Goal: Task Accomplishment & Management: Use online tool/utility

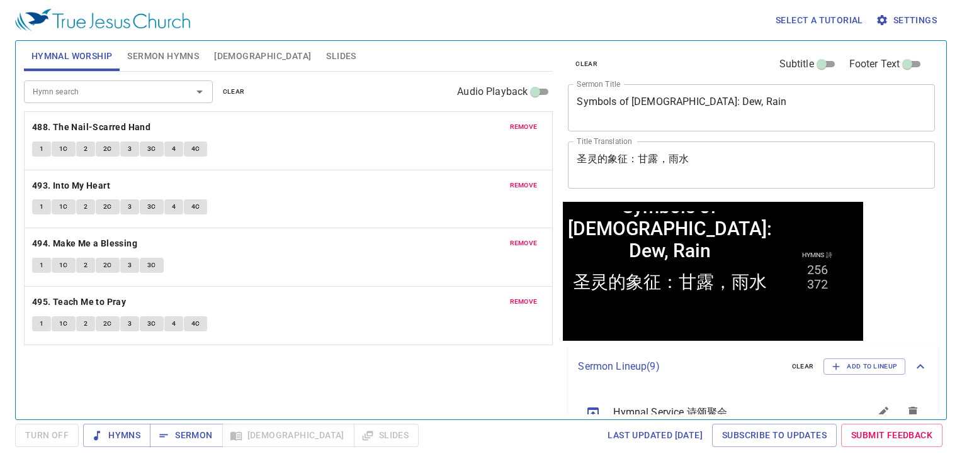
drag, startPoint x: 225, startPoint y: 101, endPoint x: 232, endPoint y: 95, distance: 8.9
click at [225, 100] on div "Hymn search Hymn search clear Audio Playback" at bounding box center [288, 92] width 529 height 40
click at [237, 90] on span "clear" at bounding box center [234, 91] width 22 height 11
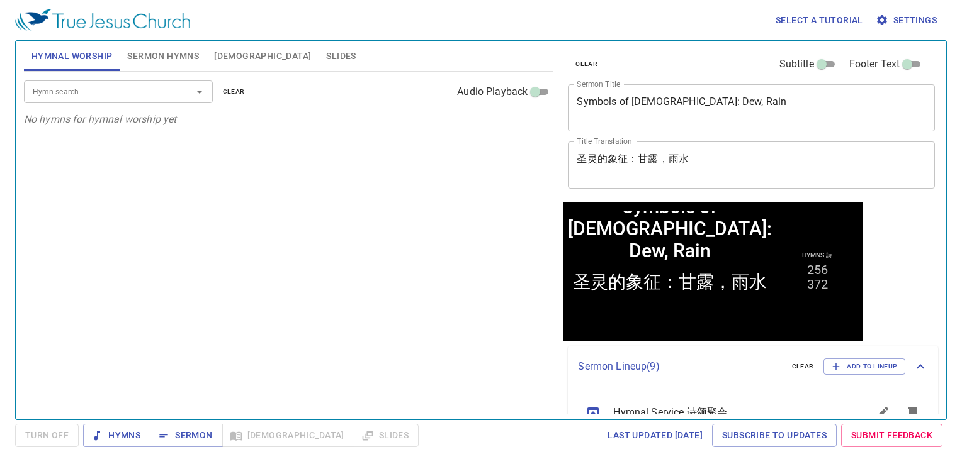
click at [318, 49] on button "Slides" at bounding box center [340, 56] width 45 height 30
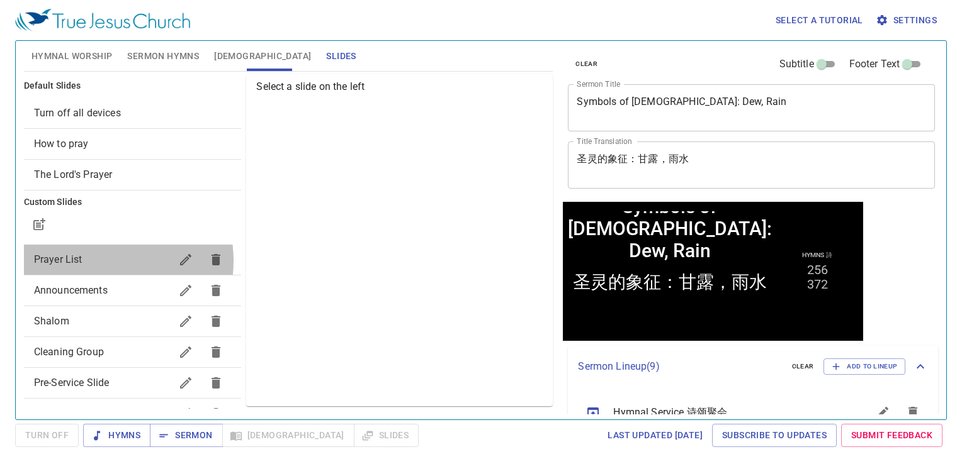
click at [101, 261] on span "Prayer List" at bounding box center [102, 259] width 137 height 15
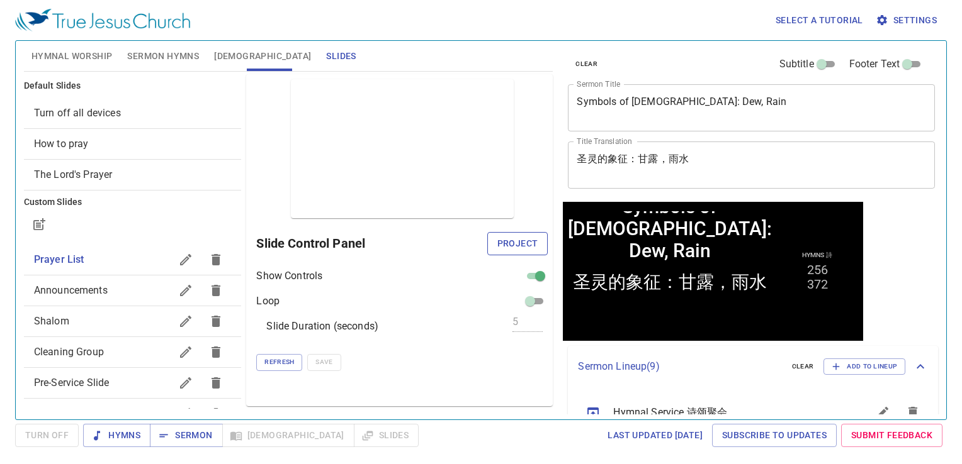
click at [506, 248] on span "Project" at bounding box center [517, 244] width 41 height 16
click at [283, 361] on span "Refresh" at bounding box center [279, 362] width 30 height 11
drag, startPoint x: 395, startPoint y: 389, endPoint x: 382, endPoint y: 384, distance: 14.1
click at [393, 387] on div "Preview Only Slide Control Panel Show Controls Loop Slide Duration (seconds) 5 …" at bounding box center [399, 240] width 306 height 332
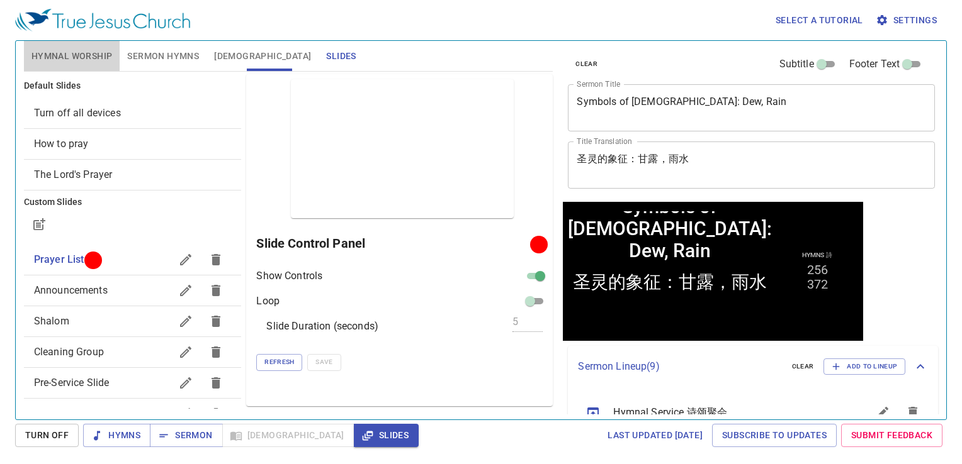
click at [87, 54] on span "Hymnal Worship" at bounding box center [71, 56] width 81 height 16
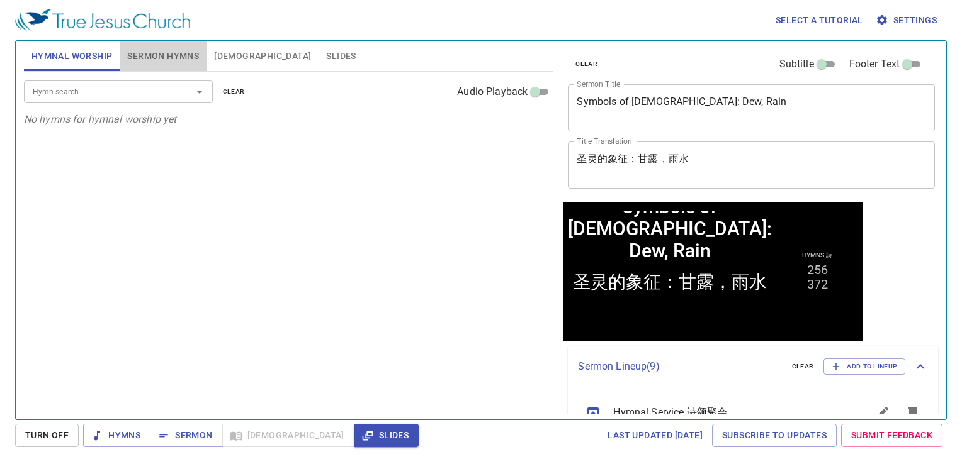
drag, startPoint x: 143, startPoint y: 58, endPoint x: 150, endPoint y: 57, distance: 7.7
click at [150, 57] on span "Sermon Hymns" at bounding box center [163, 56] width 72 height 16
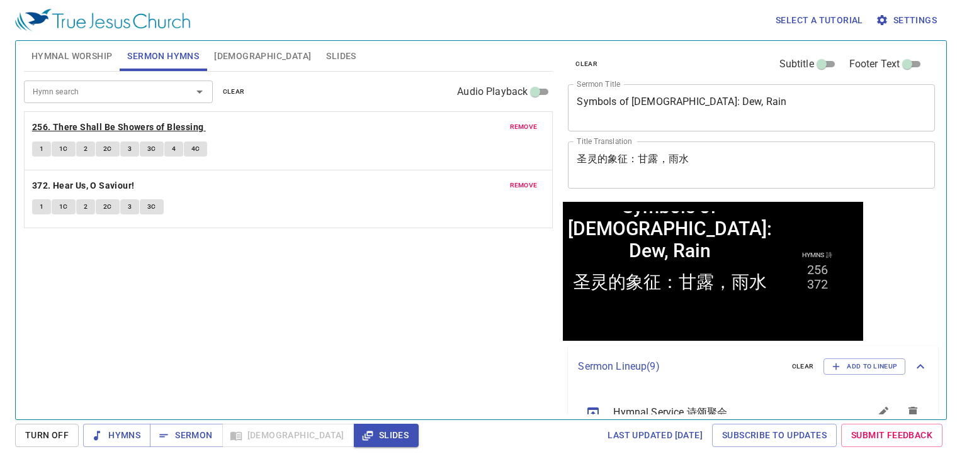
click at [103, 126] on b "256. There Shall Be Showers of Blessing" at bounding box center [118, 128] width 172 height 16
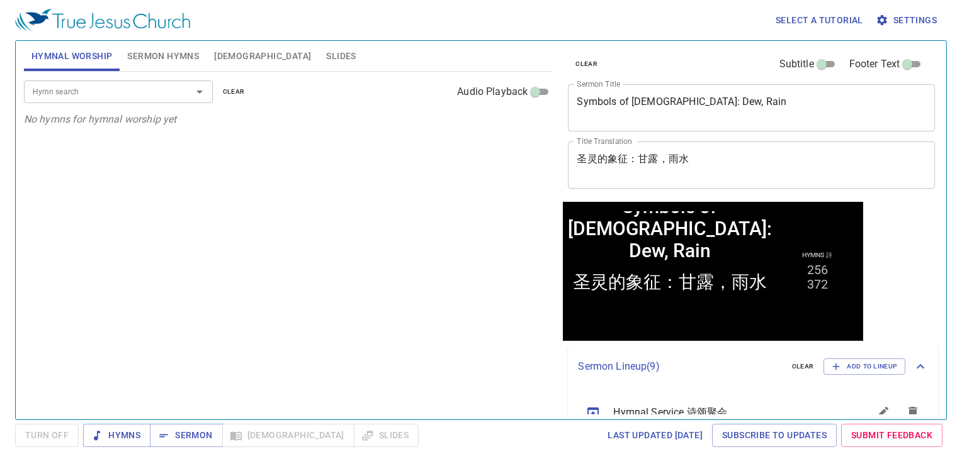
click at [326, 53] on span "Slides" at bounding box center [341, 56] width 30 height 16
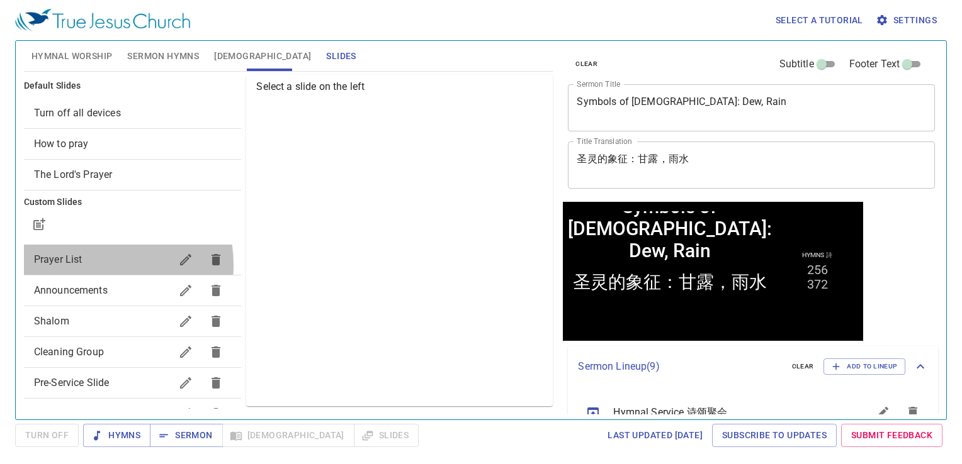
click at [87, 266] on span "Prayer List" at bounding box center [102, 259] width 137 height 15
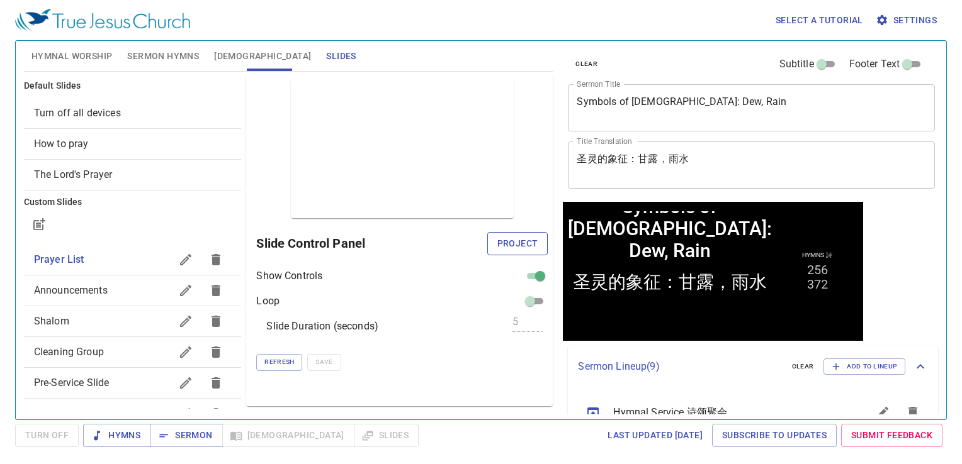
click at [524, 246] on span "Project" at bounding box center [517, 244] width 41 height 16
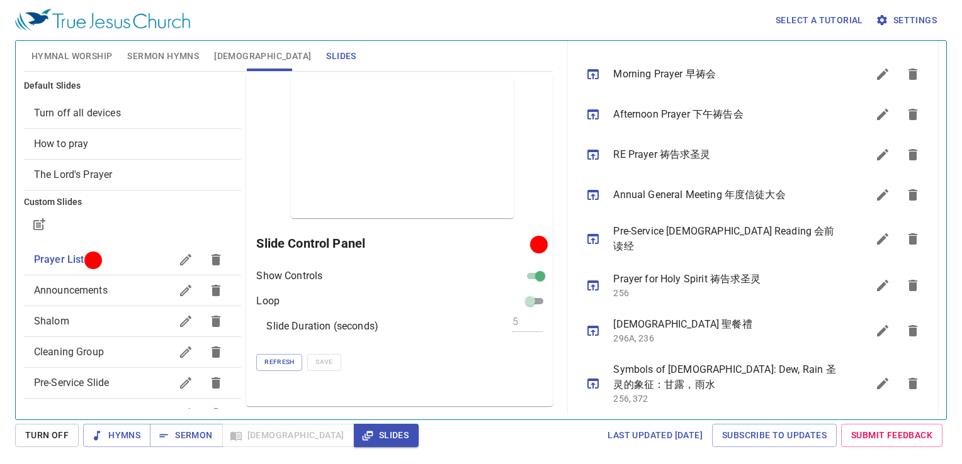
scroll to position [380, 0]
click at [905, 375] on icon "sermon lineup list" at bounding box center [912, 382] width 15 height 15
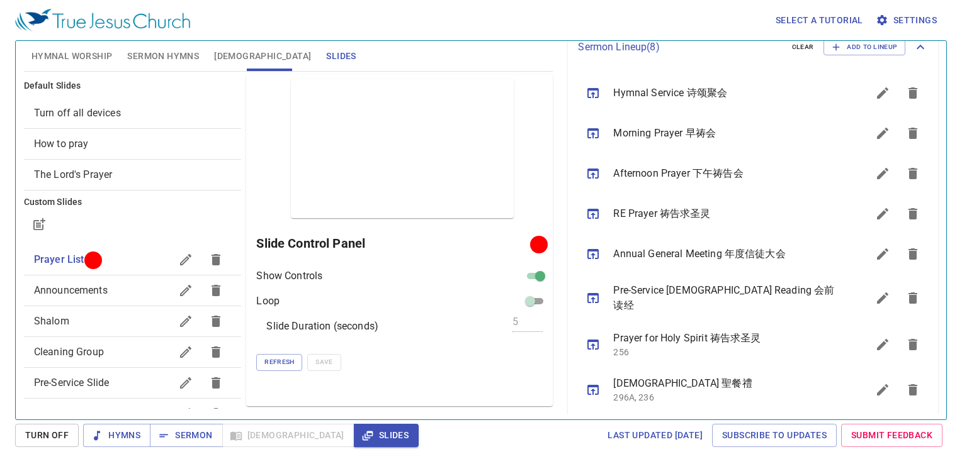
click at [185, 50] on span "Sermon Hymns" at bounding box center [163, 56] width 72 height 16
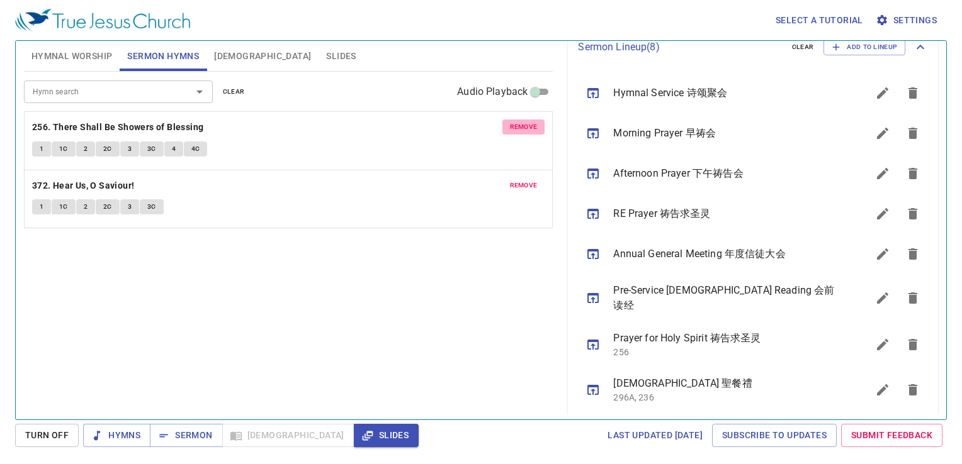
click at [520, 125] on span "remove" at bounding box center [524, 126] width 28 height 11
click at [520, 180] on span "remove" at bounding box center [524, 185] width 28 height 11
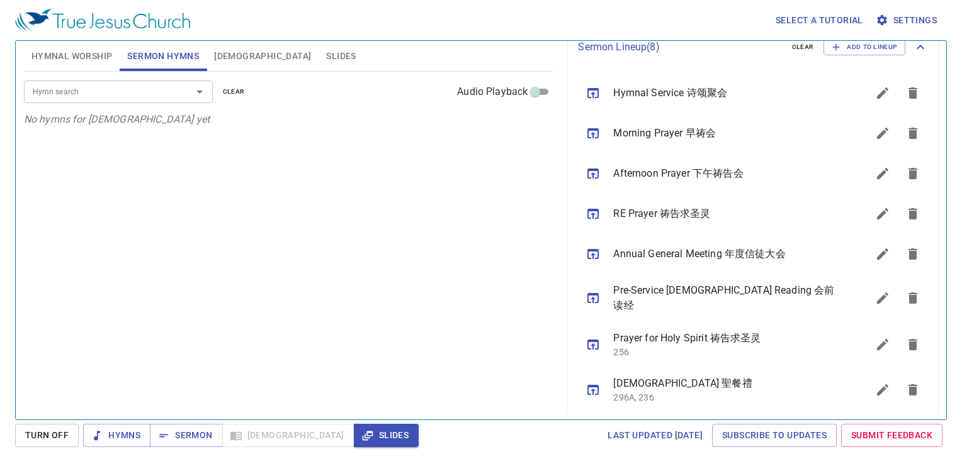
click at [68, 56] on span "Hymnal Worship" at bounding box center [71, 56] width 81 height 16
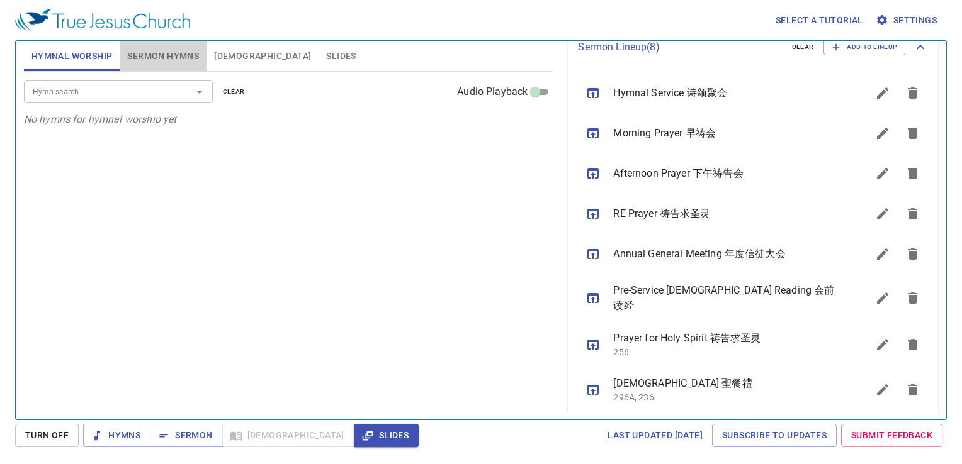
click at [174, 52] on span "Sermon Hymns" at bounding box center [163, 56] width 72 height 16
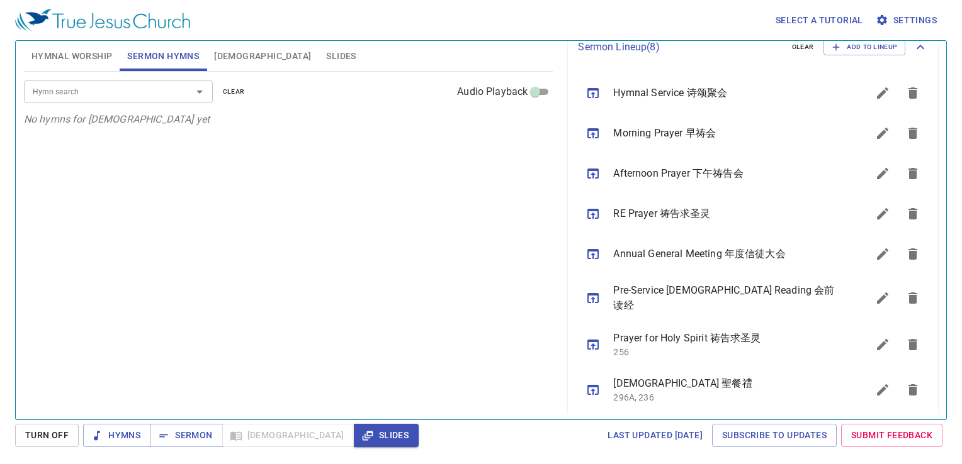
drag, startPoint x: 357, startPoint y: 158, endPoint x: 296, endPoint y: 104, distance: 82.1
click at [358, 158] on div "Hymn search Hymn search clear Audio Playback No hymns for sermon yet" at bounding box center [288, 240] width 529 height 337
click at [215, 53] on span "[DEMOGRAPHIC_DATA]" at bounding box center [262, 56] width 97 height 16
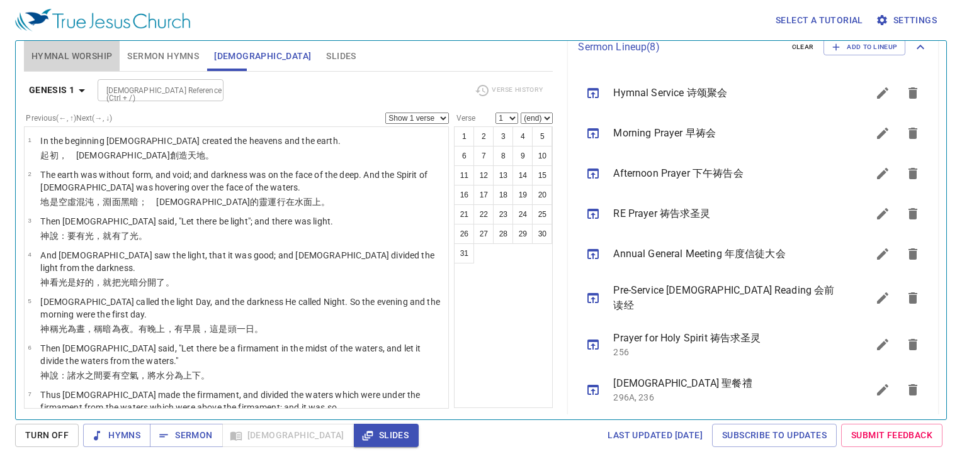
click at [88, 57] on span "Hymnal Worship" at bounding box center [71, 56] width 81 height 16
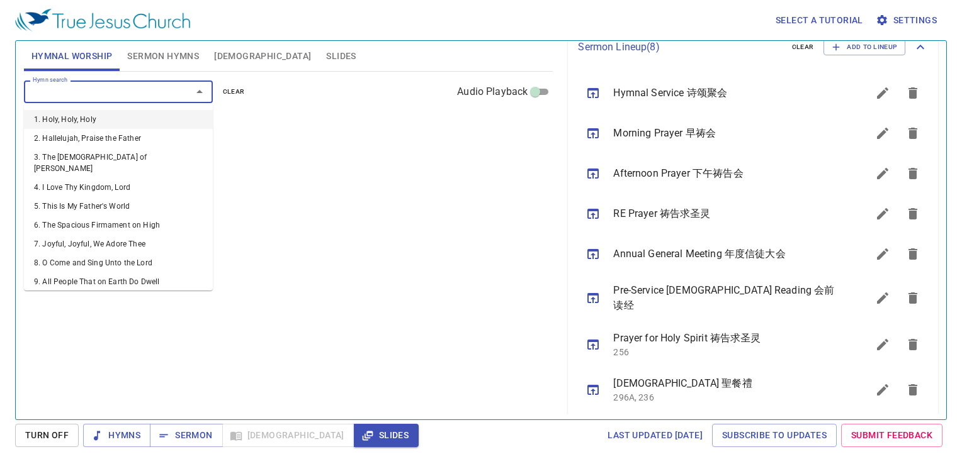
click at [90, 94] on input "Hymn search" at bounding box center [100, 91] width 144 height 14
type input "151"
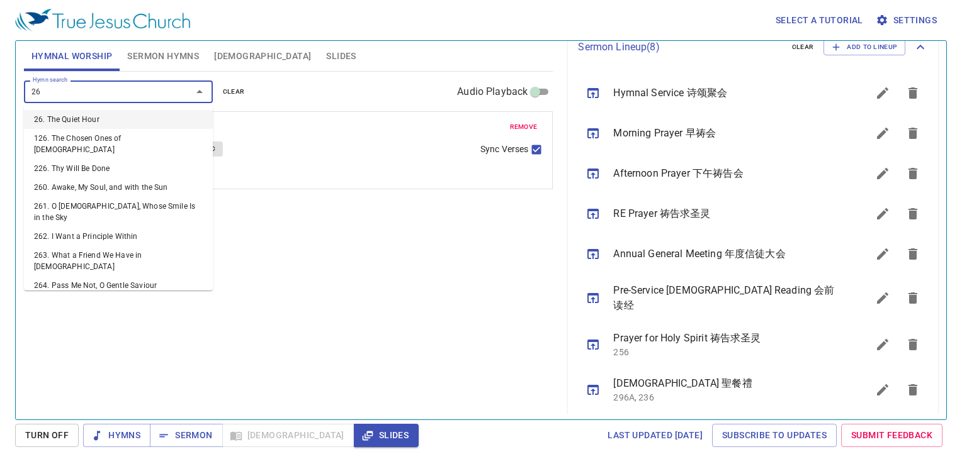
type input "263"
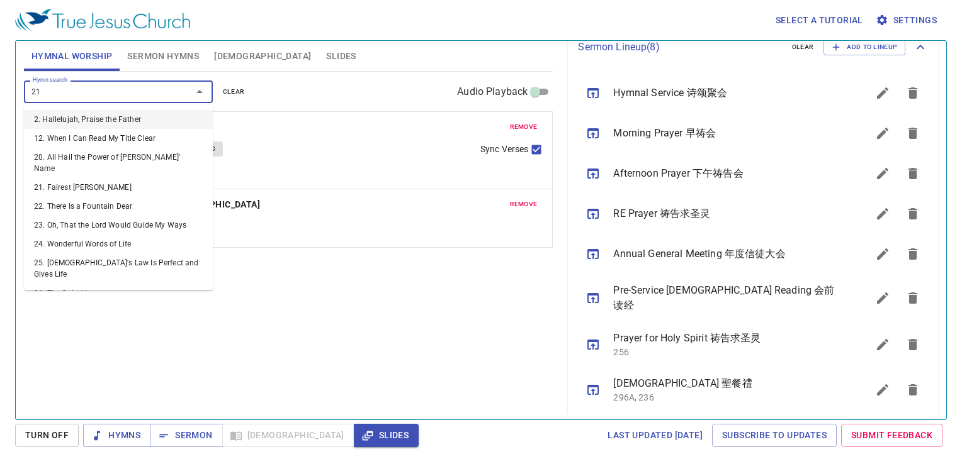
type input "212"
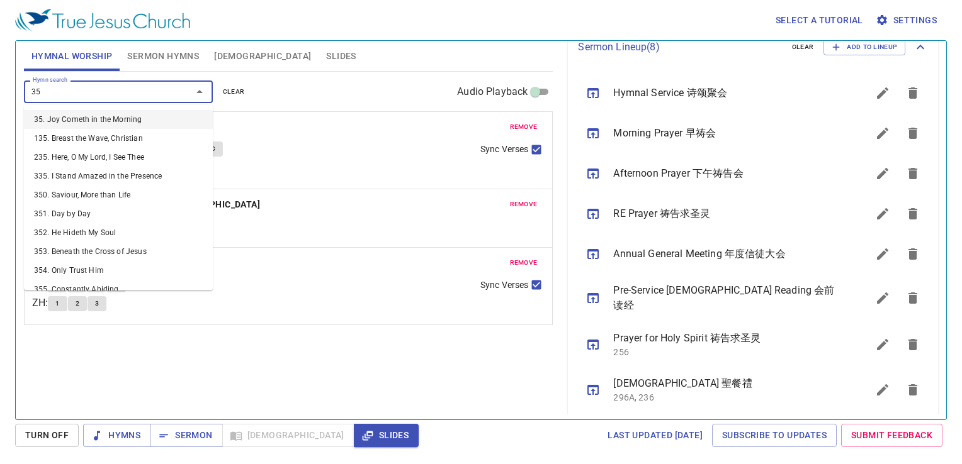
type input "351"
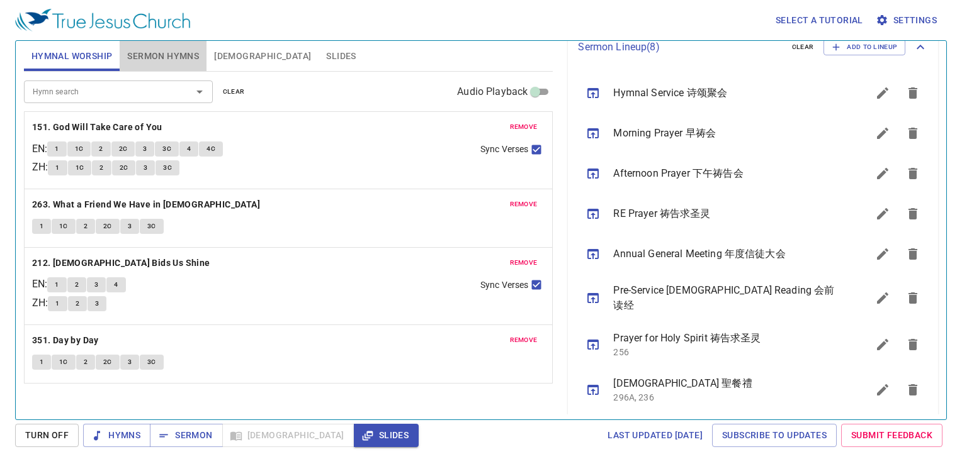
click at [164, 49] on span "Sermon Hymns" at bounding box center [163, 56] width 72 height 16
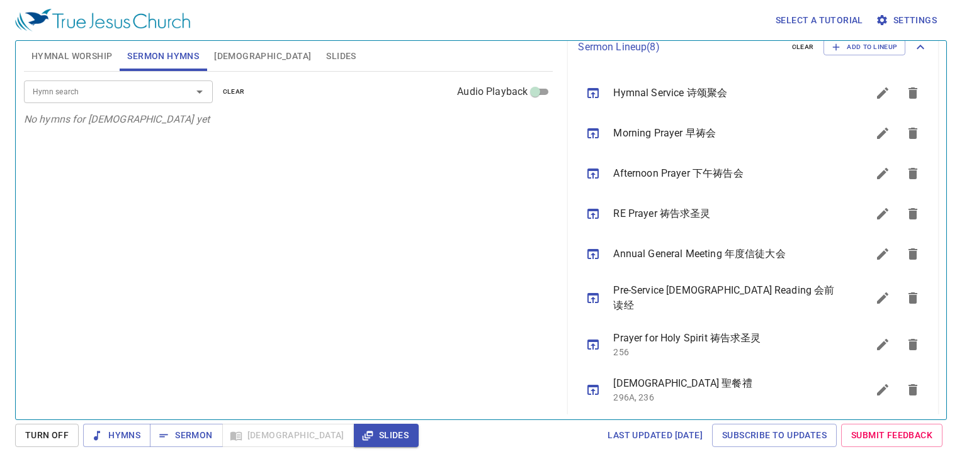
click at [351, 182] on div "Hymn search Hymn search clear Audio Playback No hymns for sermon yet" at bounding box center [288, 240] width 529 height 337
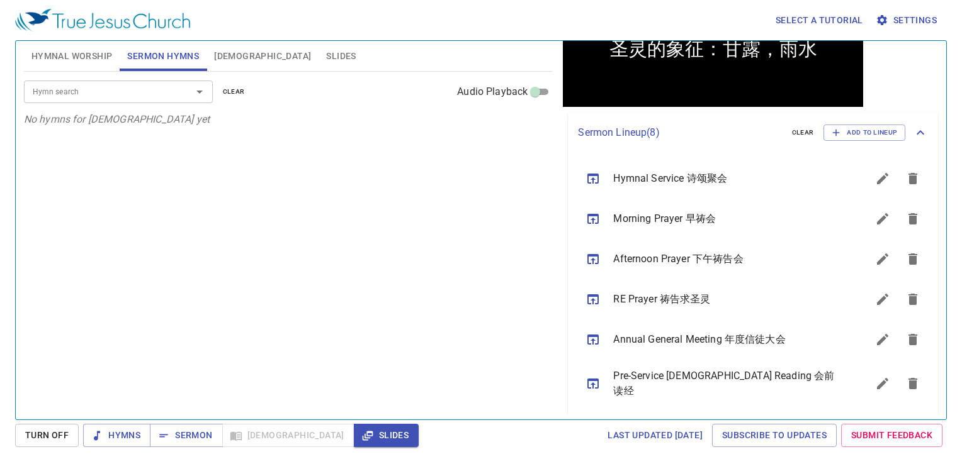
scroll to position [194, 0]
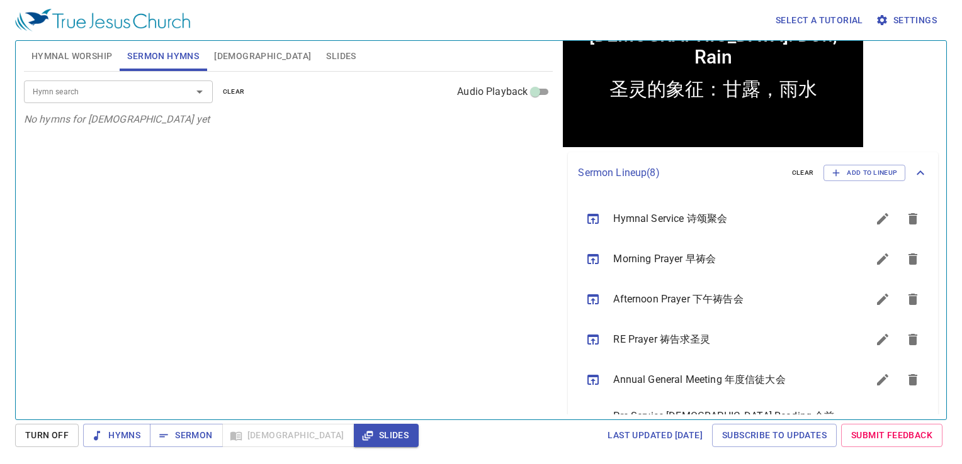
drag, startPoint x: 443, startPoint y: 271, endPoint x: 428, endPoint y: 250, distance: 25.7
click at [436, 261] on div "Hymn search Hymn search clear Audio Playback No hymns for sermon yet" at bounding box center [288, 240] width 529 height 337
click at [98, 57] on span "Hymnal Worship" at bounding box center [71, 56] width 81 height 16
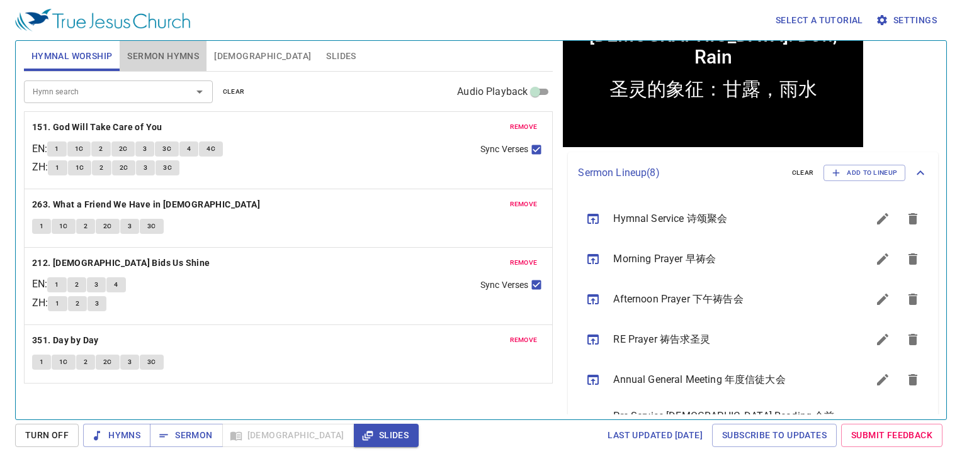
click at [192, 51] on span "Sermon Hymns" at bounding box center [163, 56] width 72 height 16
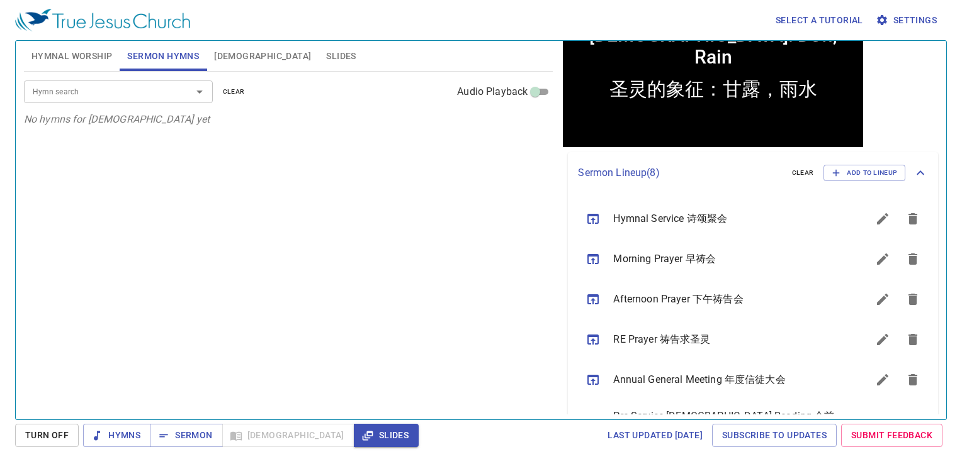
click at [377, 221] on div "Hymn search Hymn search clear Audio Playback No hymns for sermon yet" at bounding box center [288, 240] width 529 height 337
click at [86, 59] on span "Hymnal Worship" at bounding box center [71, 56] width 81 height 16
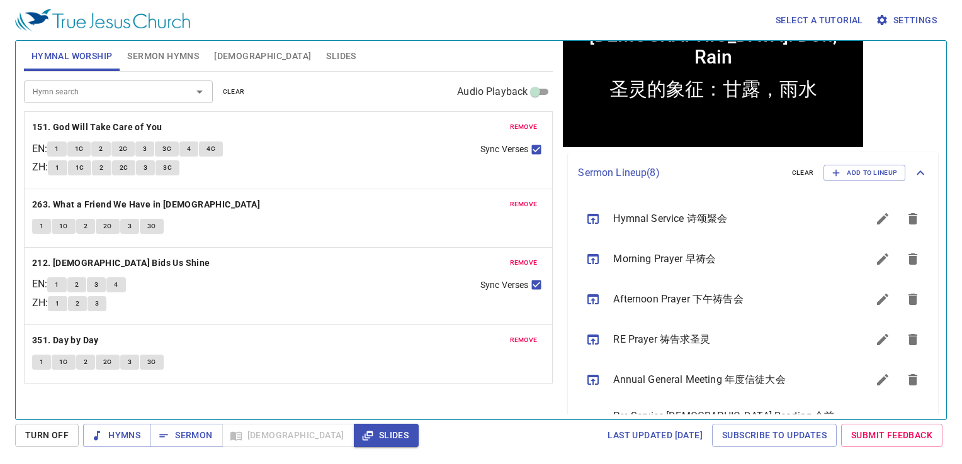
click at [302, 326] on div "remove 351. Day by Day 1 1C 2 2C 3 3C" at bounding box center [289, 354] width 528 height 58
click at [174, 60] on span "Sermon Hymns" at bounding box center [163, 56] width 72 height 16
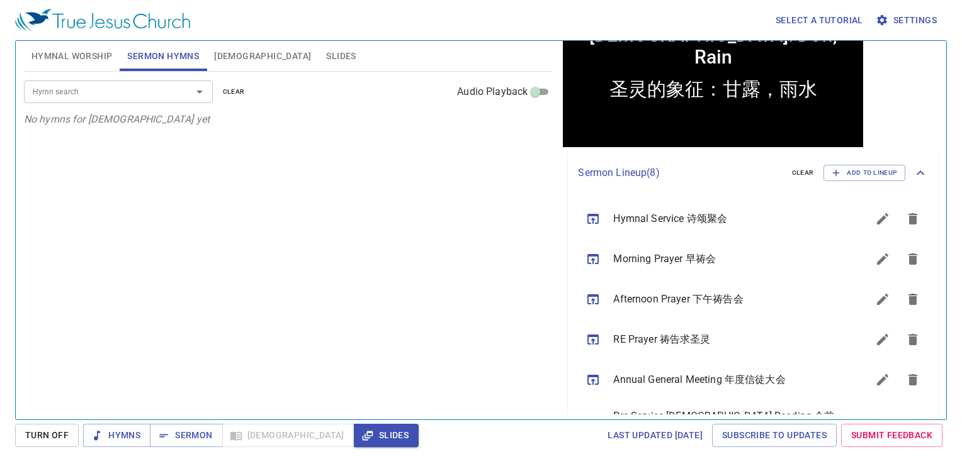
click at [405, 229] on div "Hymn search Hymn search clear Audio Playback No hymns for sermon yet" at bounding box center [288, 240] width 529 height 337
click at [395, 179] on div "Hymn search Hymn search clear Audio Playback No hymns for sermon yet" at bounding box center [288, 240] width 529 height 337
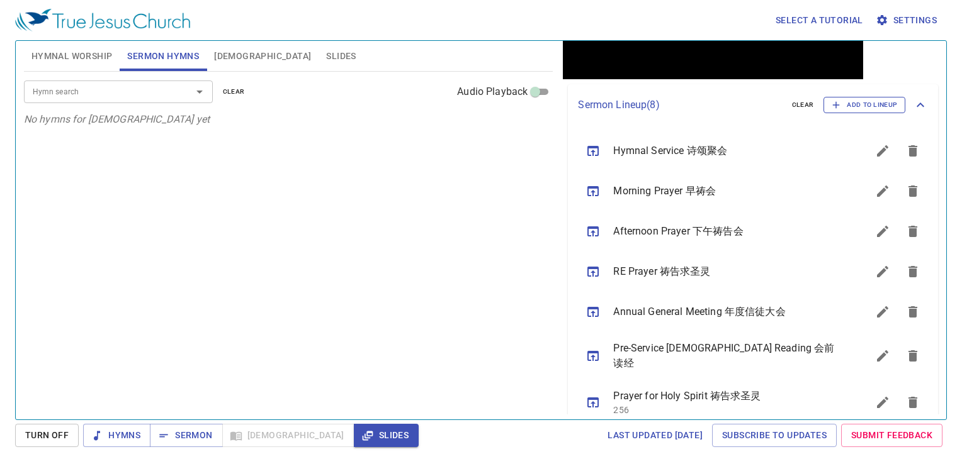
scroll to position [257, 0]
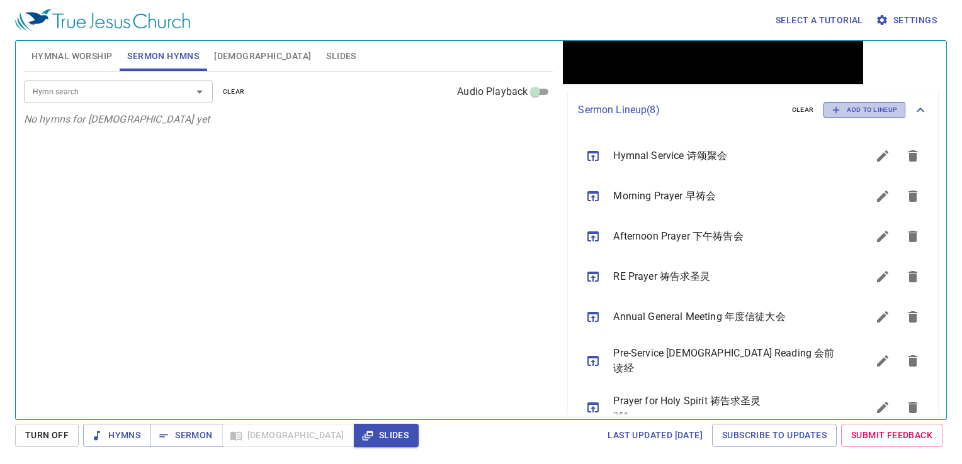
click at [842, 110] on span "Add to Lineup" at bounding box center [863, 109] width 65 height 11
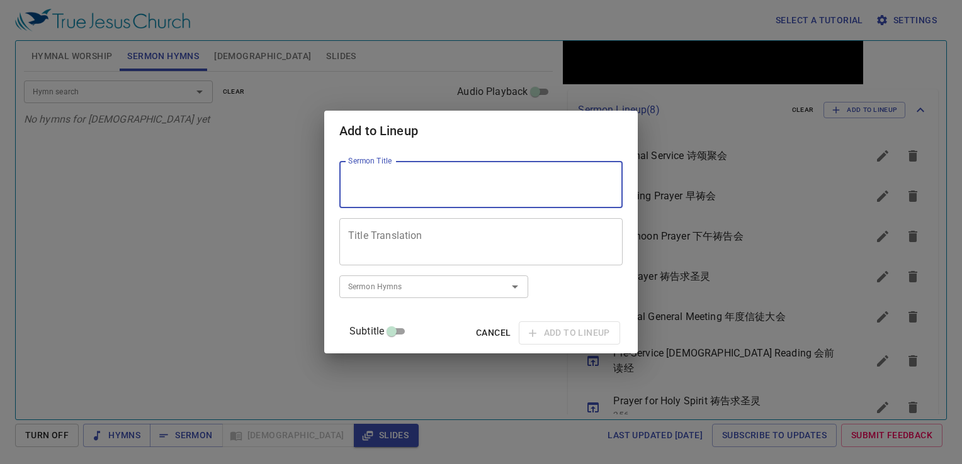
click at [397, 189] on textarea "Sermon Title" at bounding box center [481, 185] width 266 height 24
paste textarea "Lessons for [DEMOGRAPHIC_DATA] building work from the miracle of the five loave…"
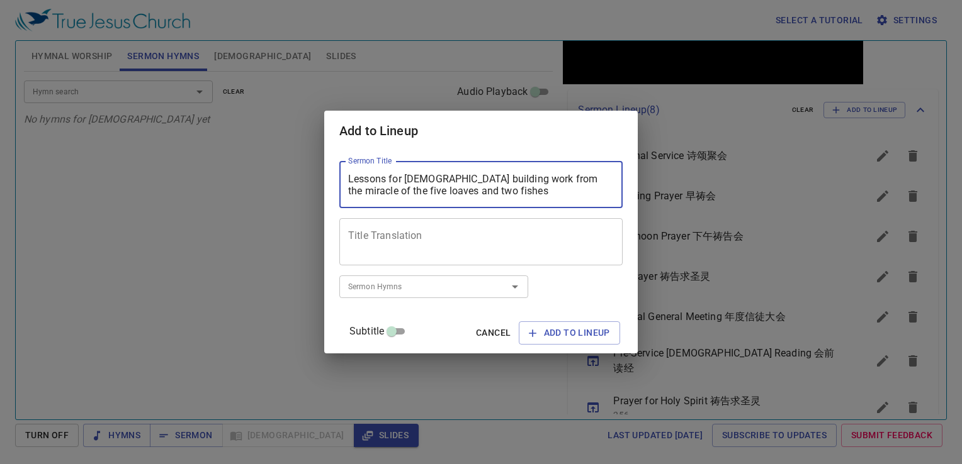
type textarea "Lessons for [DEMOGRAPHIC_DATA] building work from the miracle of the five loave…"
click at [213, 195] on div "Add to Lineup Sermon Title Lessons for church building work from the miracle of…" at bounding box center [481, 232] width 962 height 464
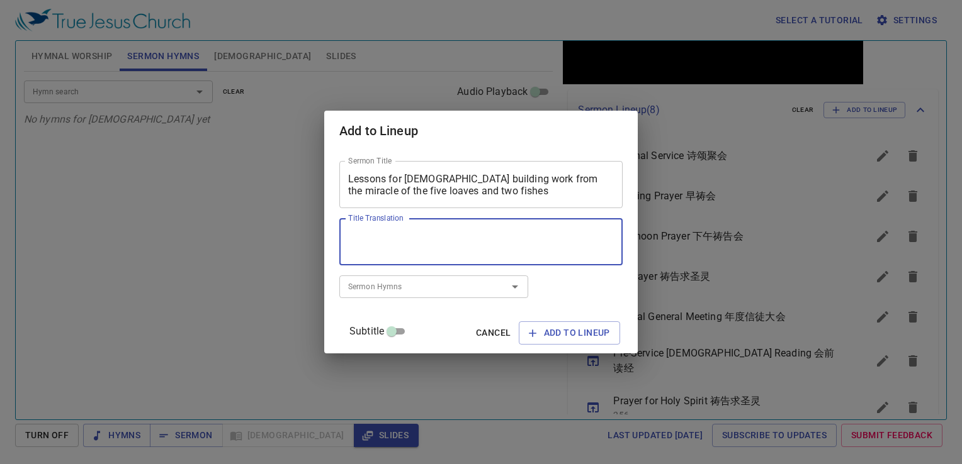
click at [412, 234] on textarea "Title Translation" at bounding box center [481, 242] width 266 height 24
paste textarea "从五饼二鱼的神迹中学习建堂的功课"
type textarea "从五饼二鱼的神迹中学习建堂的功课"
click at [398, 290] on input "Sermon Hymns" at bounding box center [415, 286] width 144 height 14
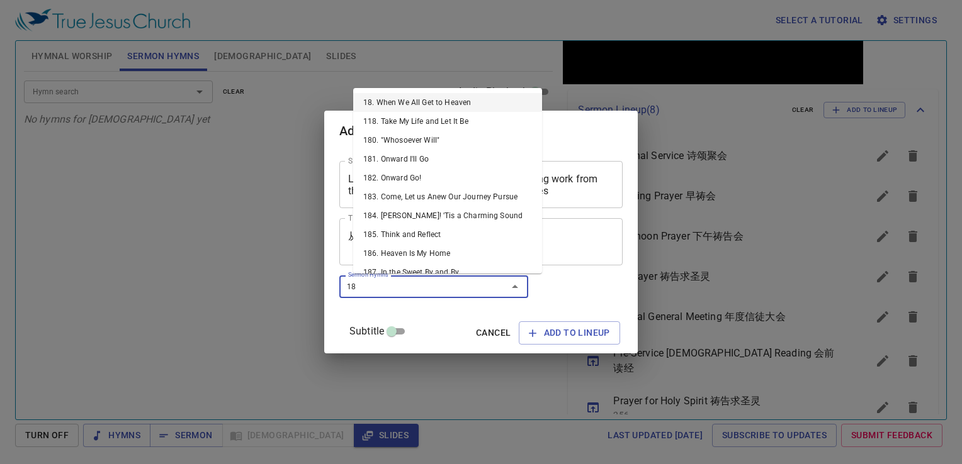
type input "182"
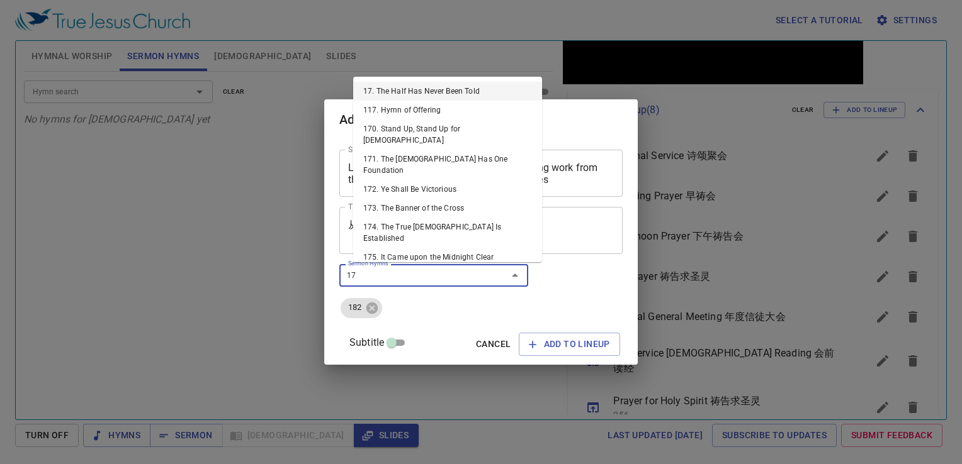
type input "176"
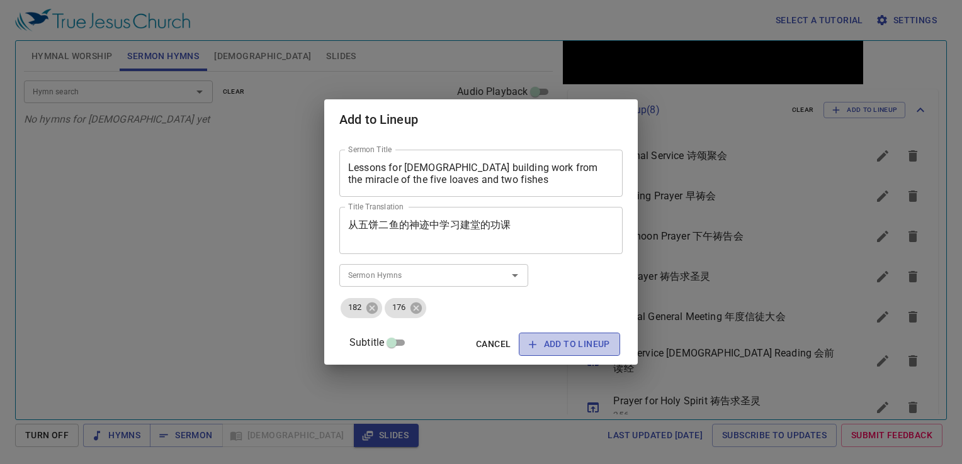
click at [583, 344] on span "Add to Lineup" at bounding box center [569, 345] width 81 height 16
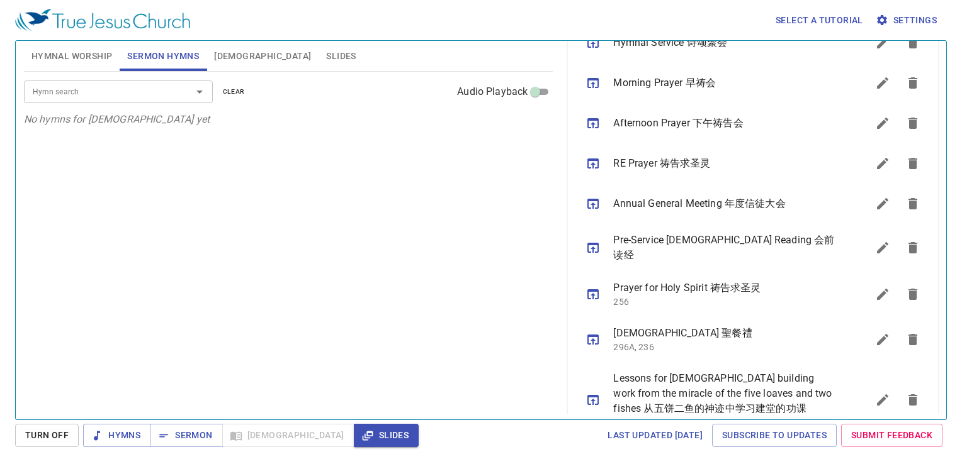
scroll to position [395, 0]
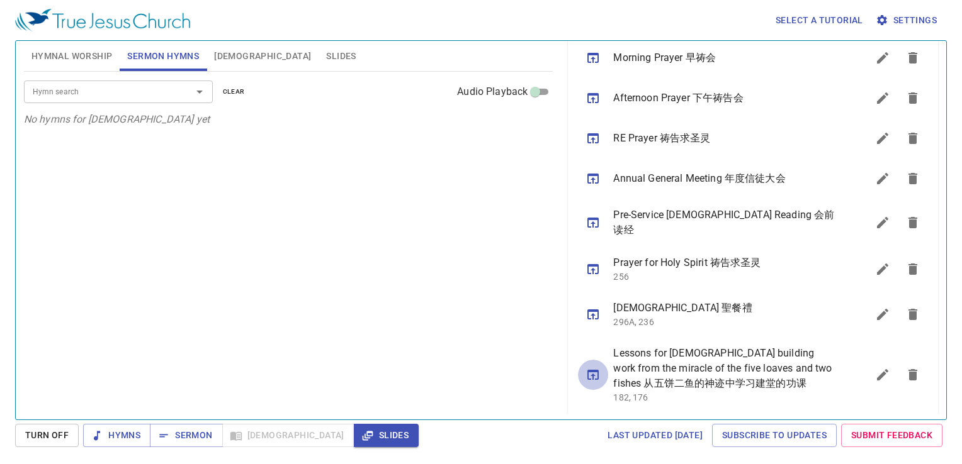
click at [590, 369] on icon "sermon lineup list" at bounding box center [592, 375] width 15 height 15
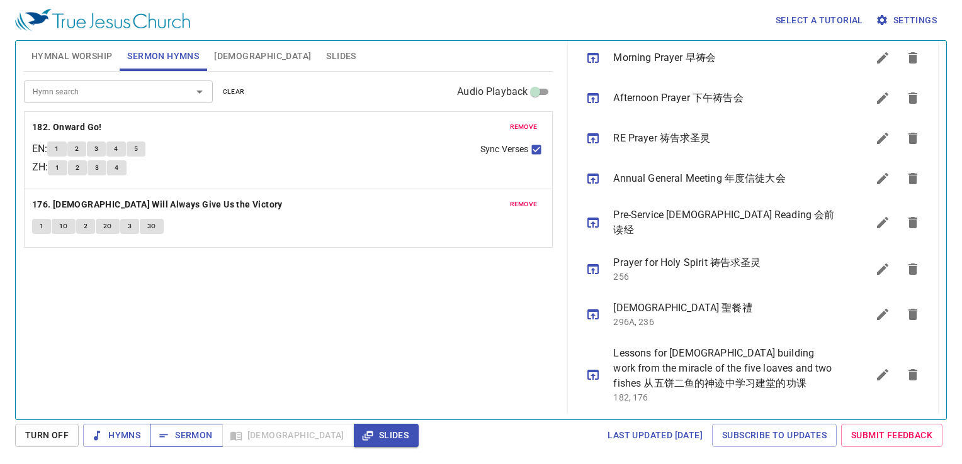
click at [191, 437] on span "Sermon" at bounding box center [186, 436] width 52 height 16
click at [364, 436] on span "Slides" at bounding box center [386, 436] width 45 height 16
click at [77, 52] on span "Hymnal Worship" at bounding box center [71, 56] width 81 height 16
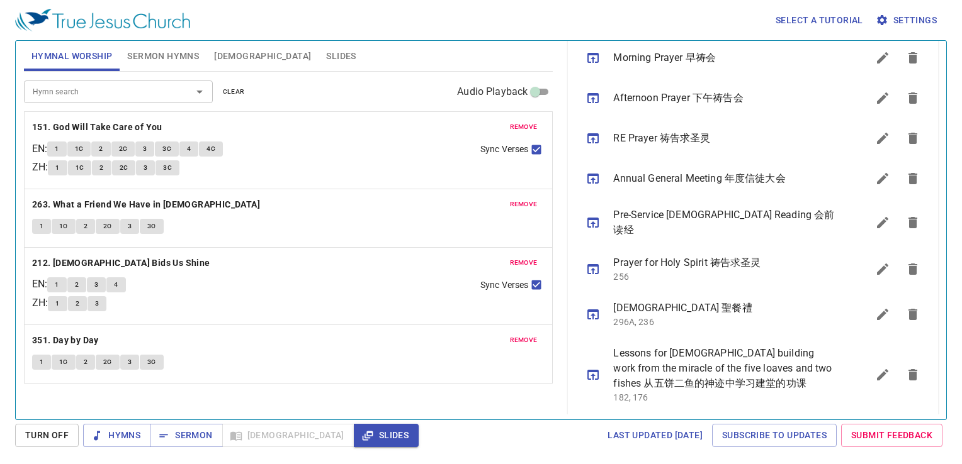
click at [371, 252] on div "remove 212. Jesus Bids Us Shine EN : 1 2 3 4 ZH : 1 2 3 Sync Verses" at bounding box center [289, 286] width 528 height 77
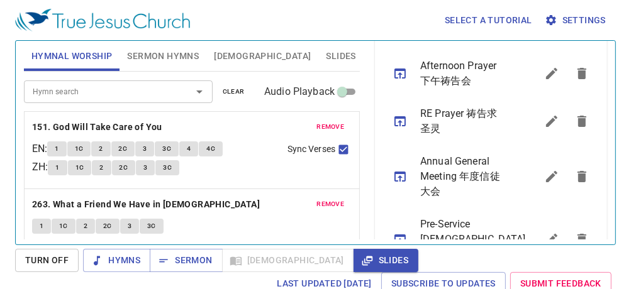
click at [342, 89] on input "Audio Playback" at bounding box center [342, 94] width 45 height 15
checkbox input "true"
select select "1"
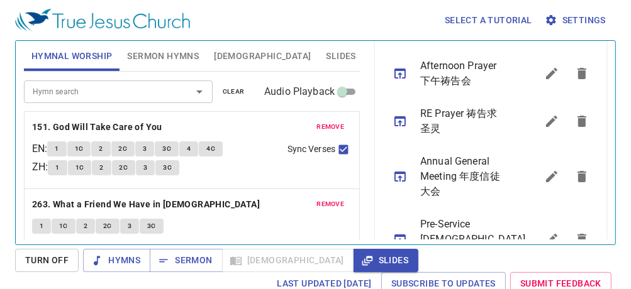
select select "1"
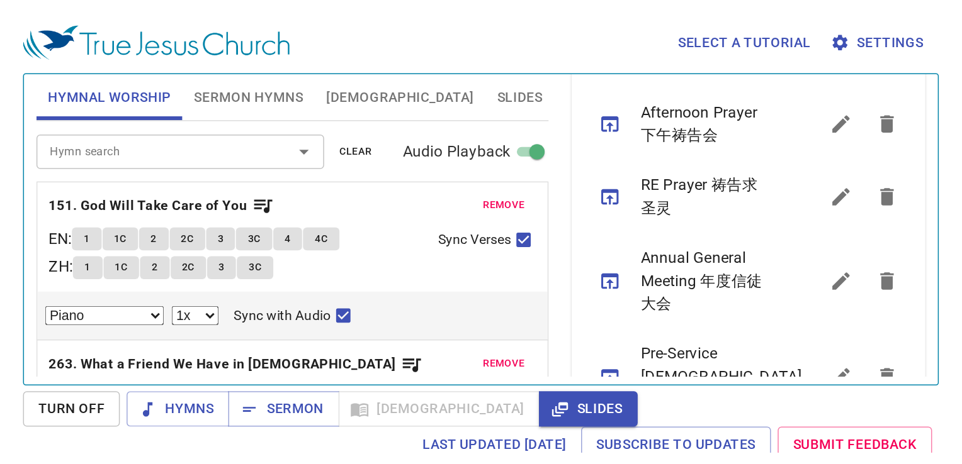
scroll to position [357, 0]
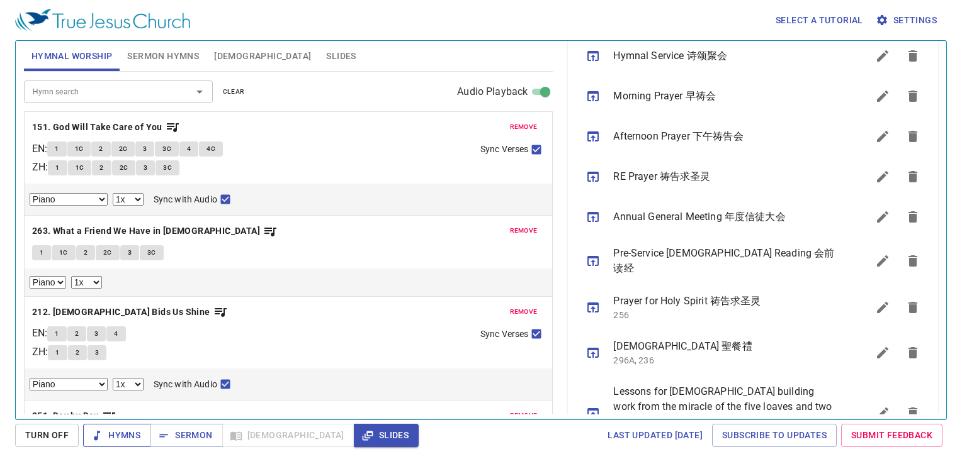
click at [120, 439] on span "Hymns" at bounding box center [116, 436] width 47 height 16
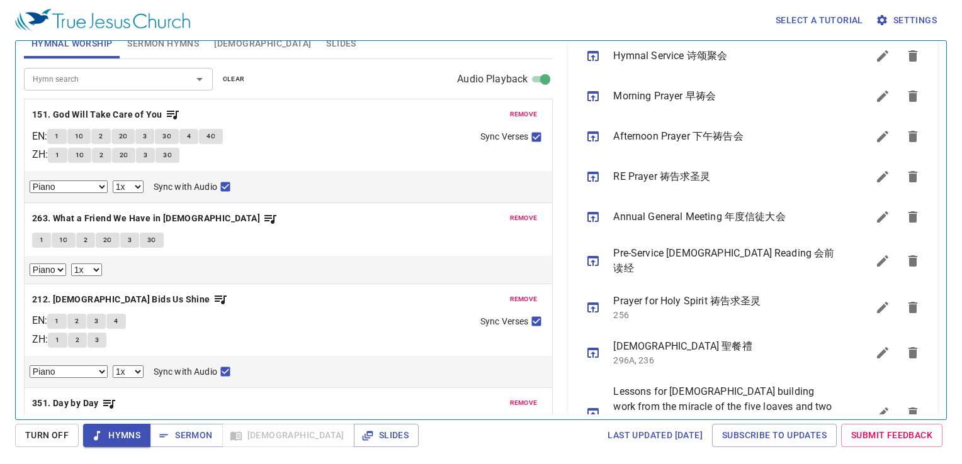
scroll to position [0, 0]
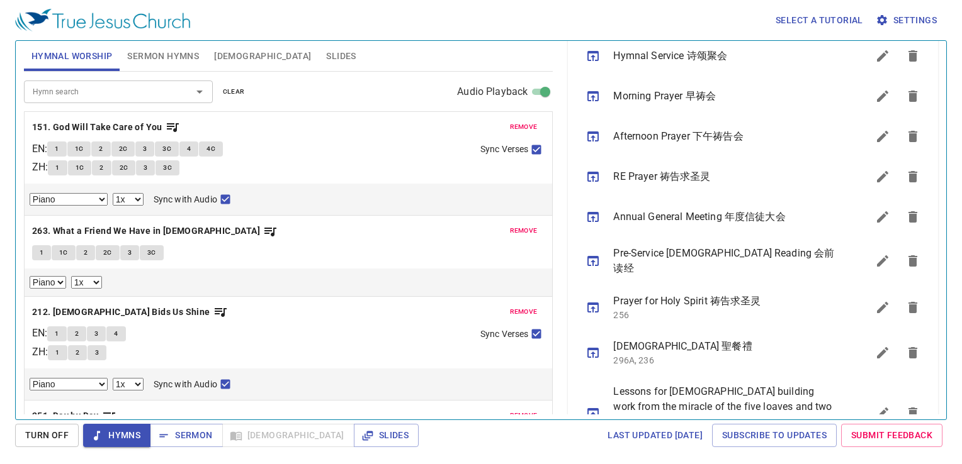
click at [357, 164] on div "1 1C 2 2C 3 3C" at bounding box center [259, 169] width 422 height 18
click at [59, 145] on button "1" at bounding box center [56, 149] width 19 height 15
checkbox input "false"
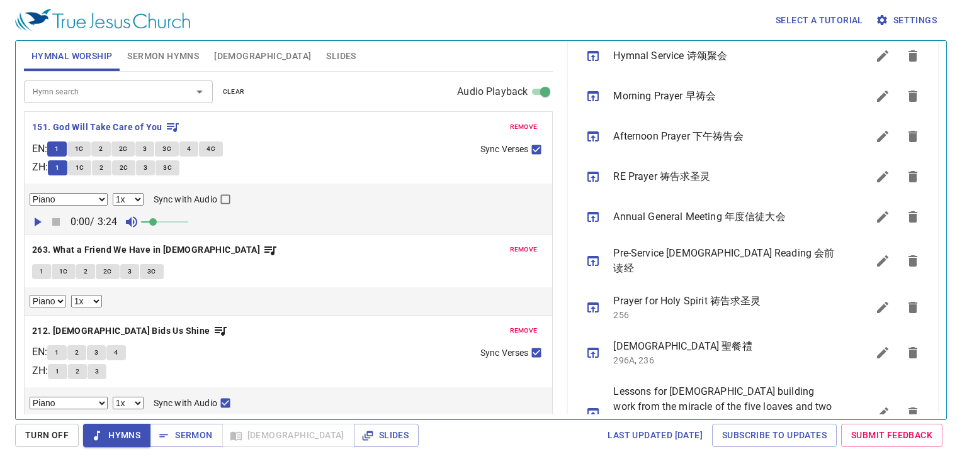
click at [106, 198] on select "Piano Piano (3 verses)" at bounding box center [69, 199] width 78 height 13
click at [329, 151] on div "1 1C 2 2C 3 3C 4 4C" at bounding box center [258, 151] width 423 height 18
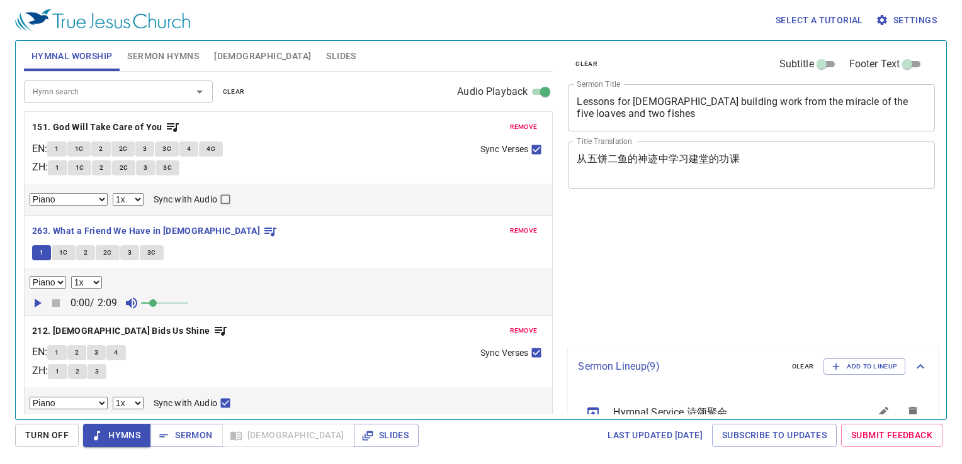
select select "1"
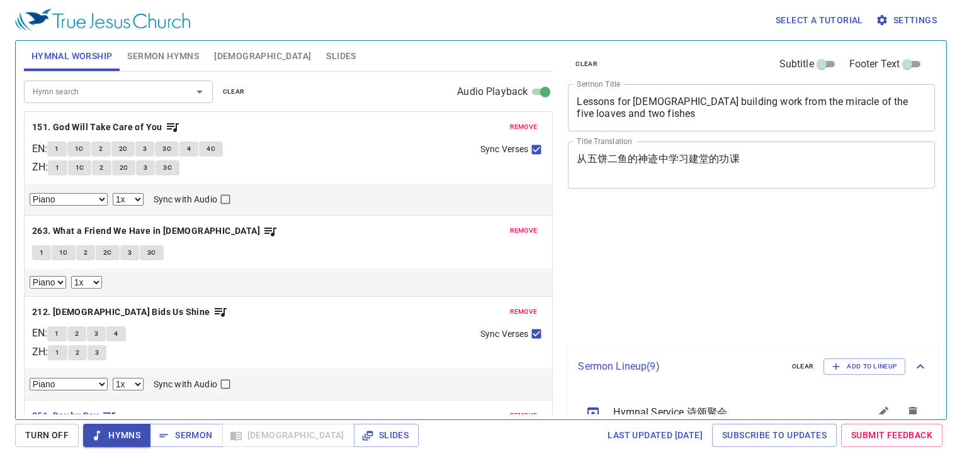
select select "1"
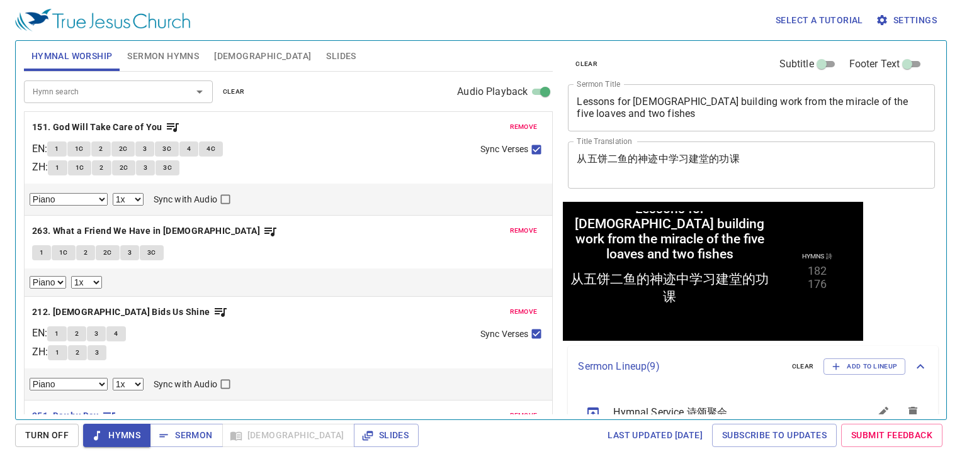
scroll to position [357, 0]
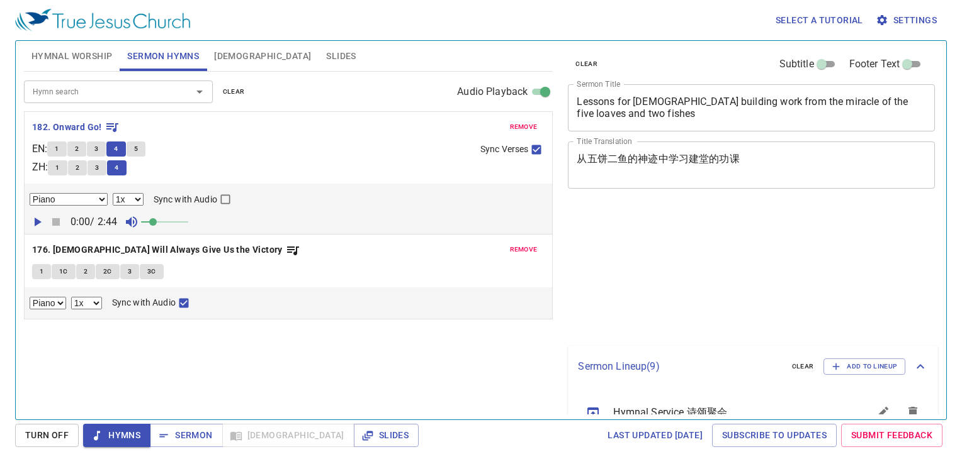
select select "1"
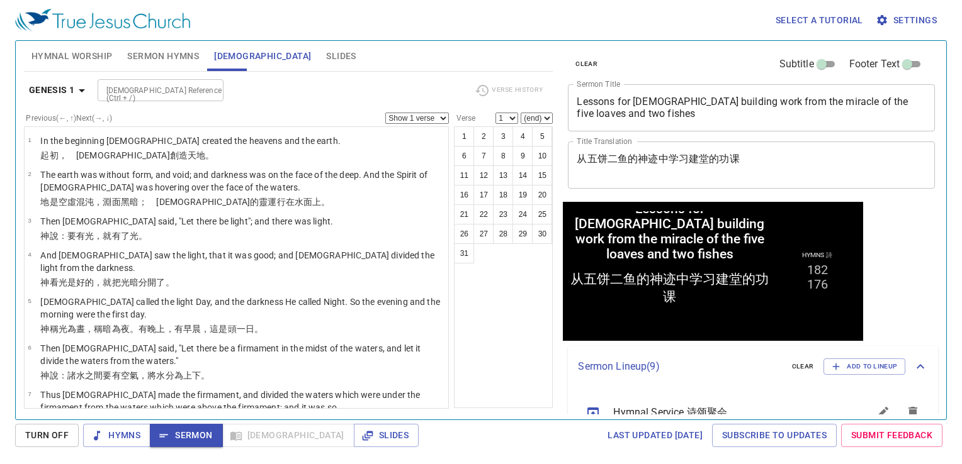
scroll to position [357, 0]
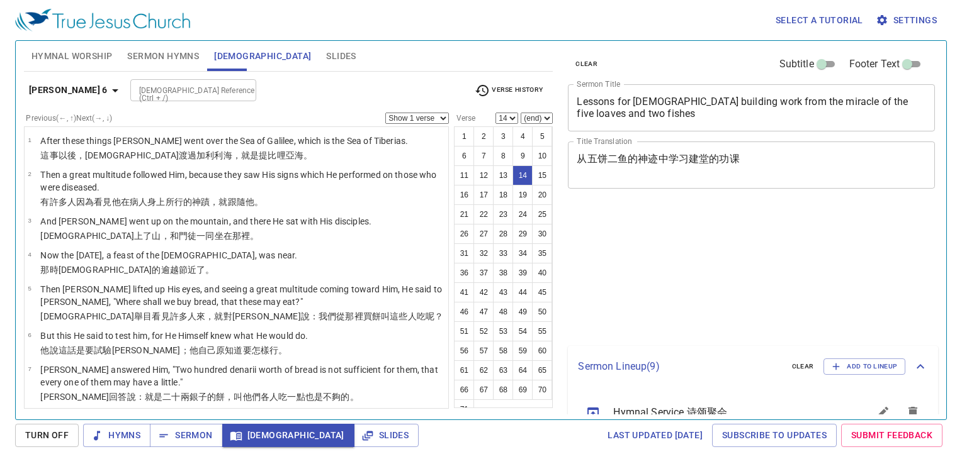
select select "14"
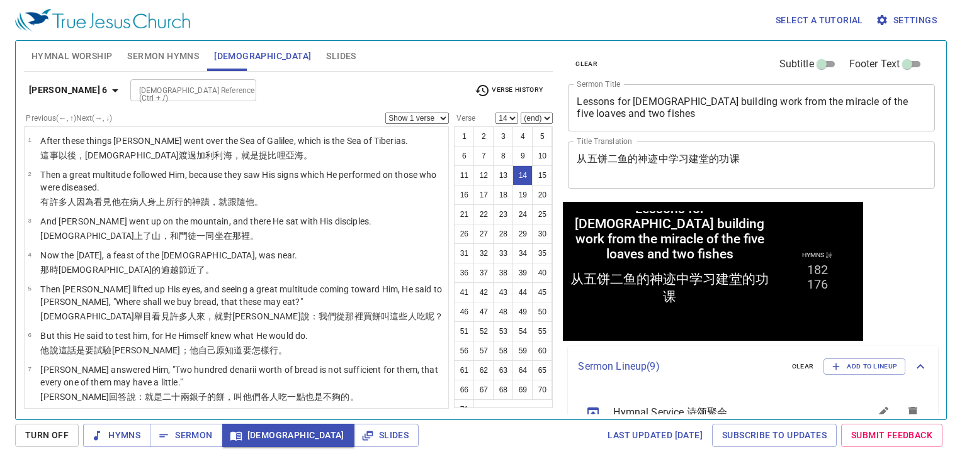
scroll to position [357, 0]
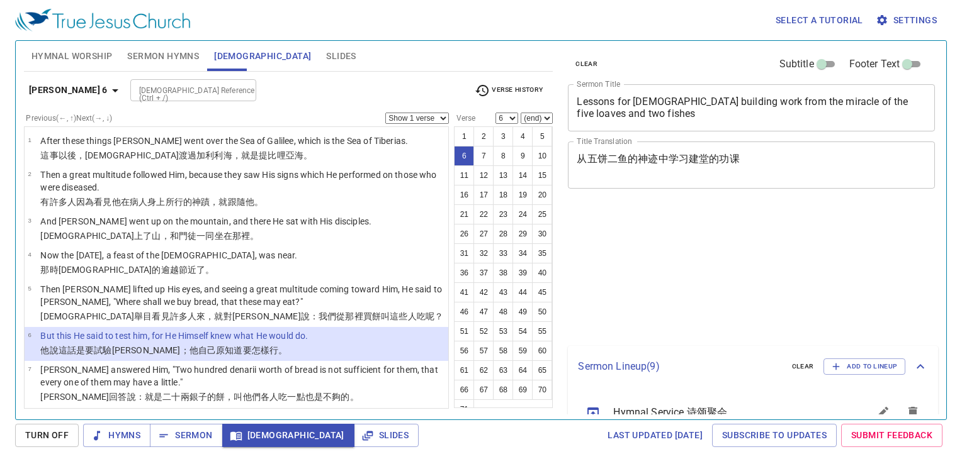
select select "6"
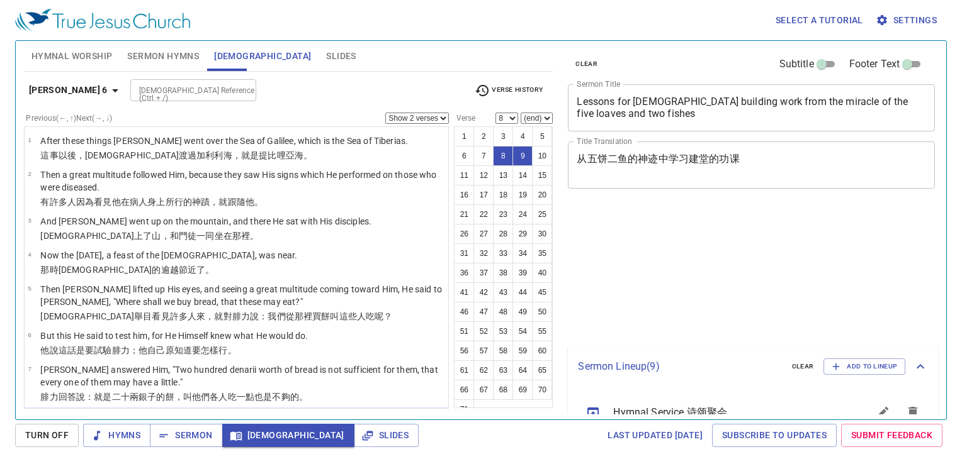
select select "2"
select select "8"
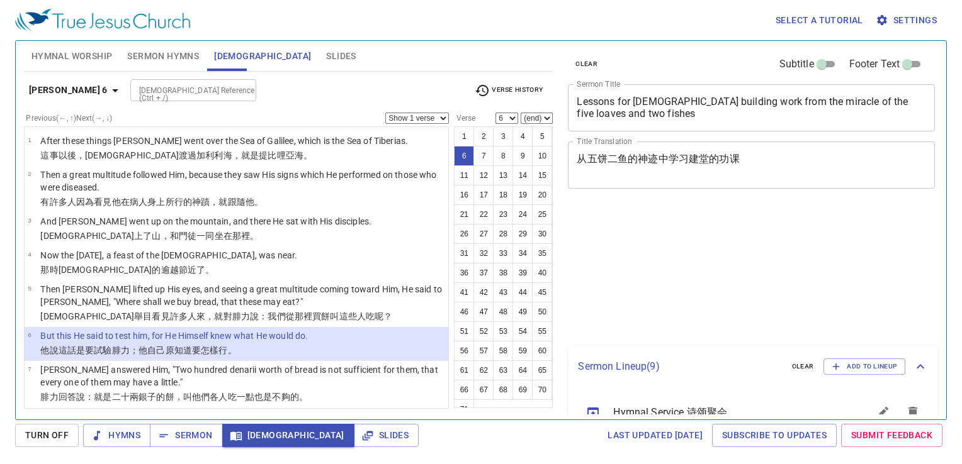
select select "6"
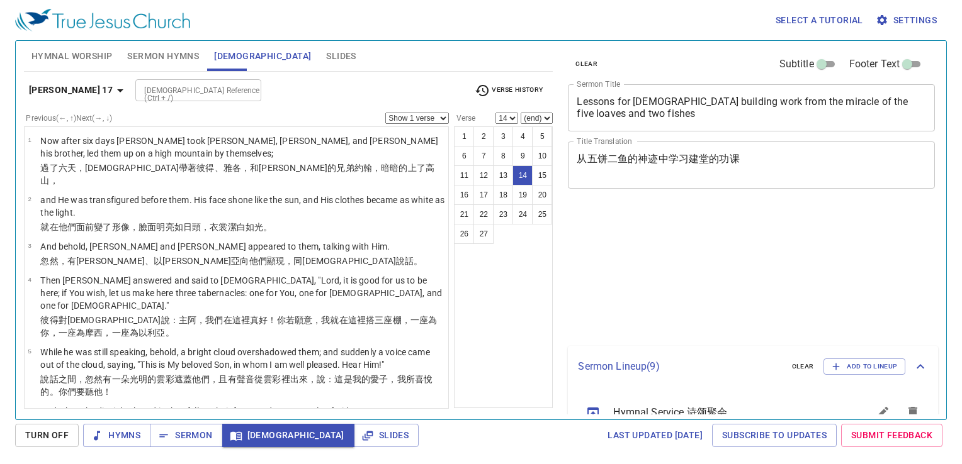
select select "14"
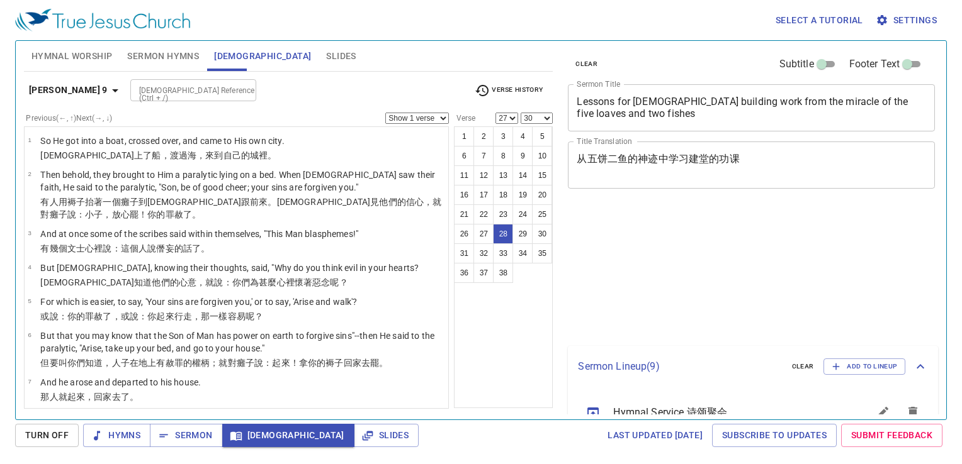
select select "27"
select select "30"
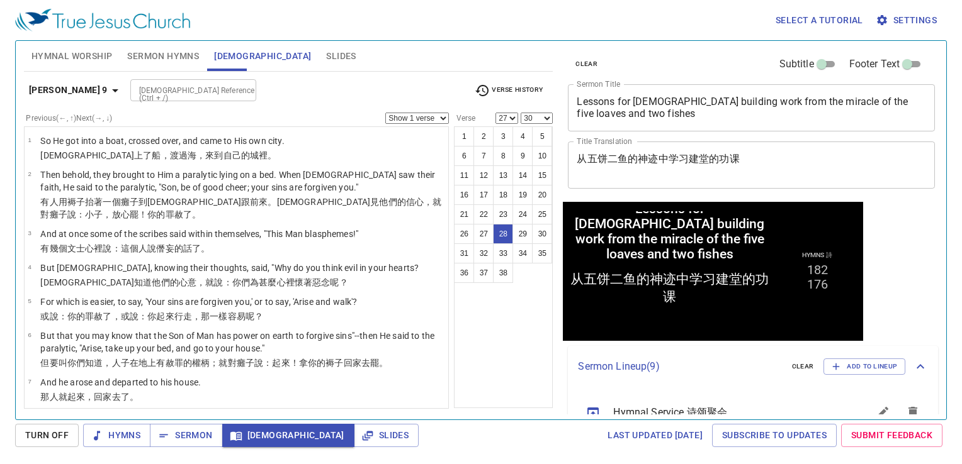
scroll to position [357, 0]
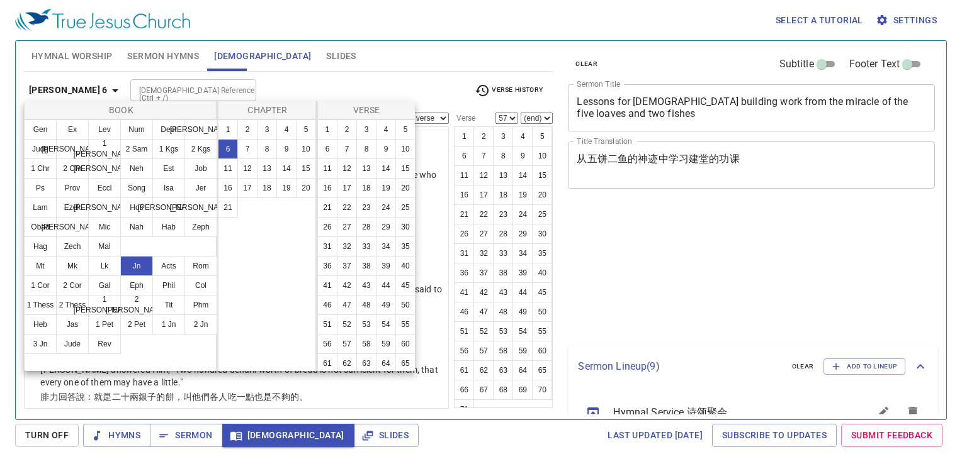
select select "57"
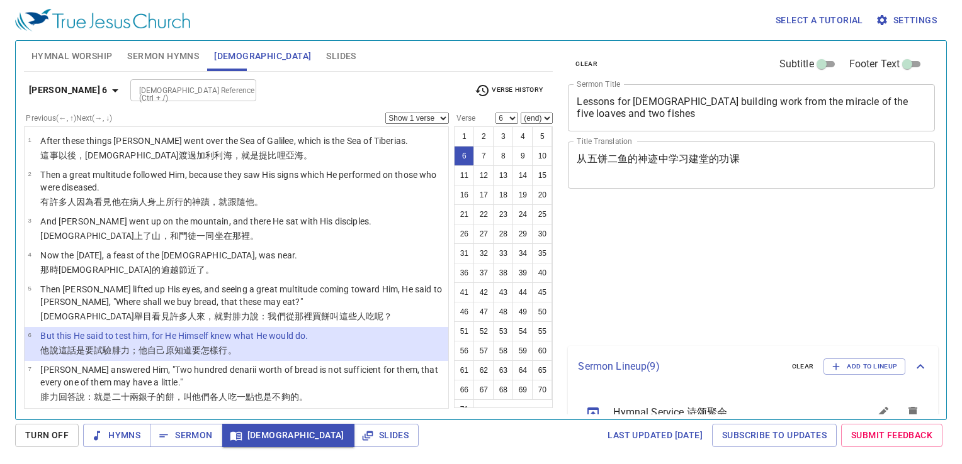
select select "6"
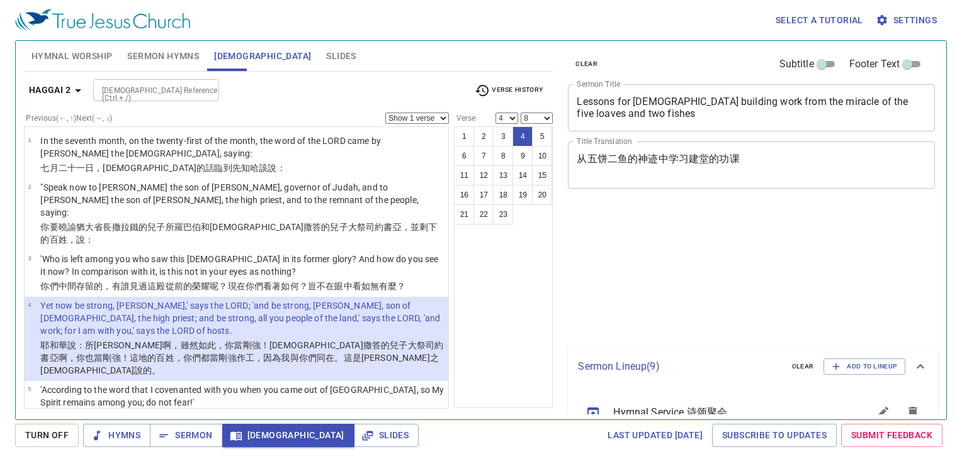
select select "4"
select select "8"
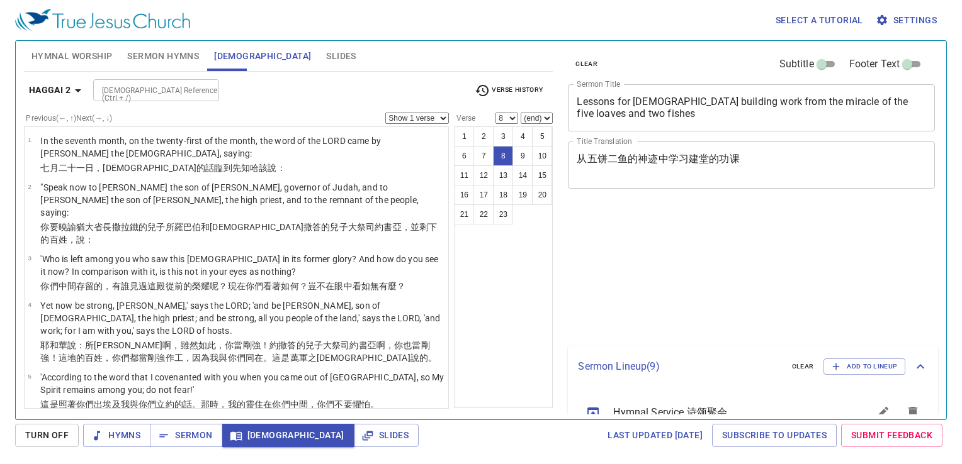
select select "8"
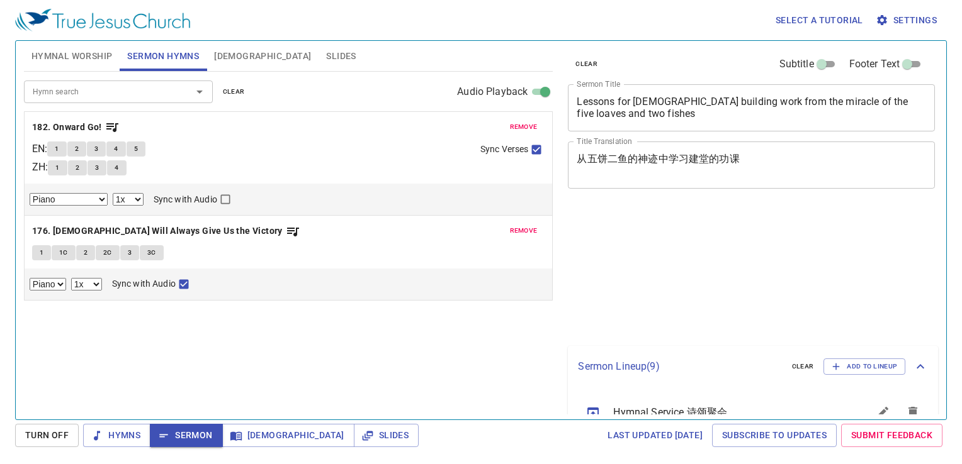
select select "1"
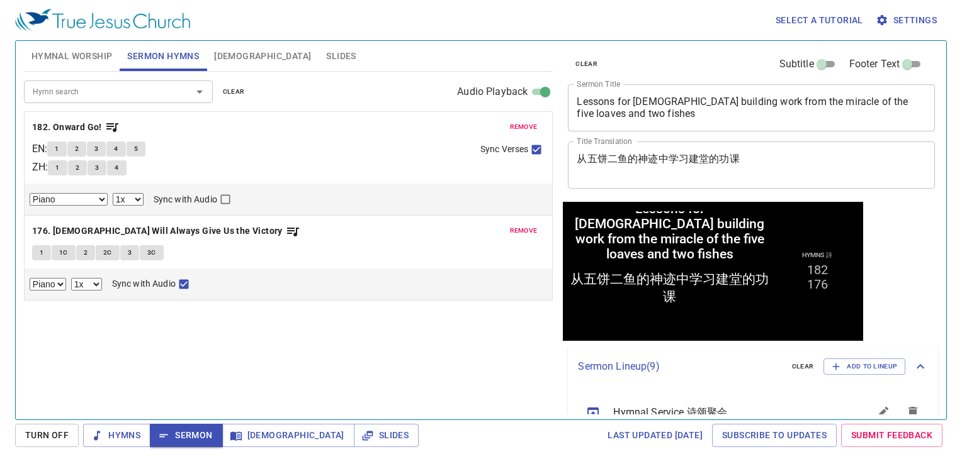
click at [377, 321] on div "Hymn search Hymn search clear Audio Playback remove 182. Onward Go! EN : 1 2 3 …" at bounding box center [288, 240] width 529 height 337
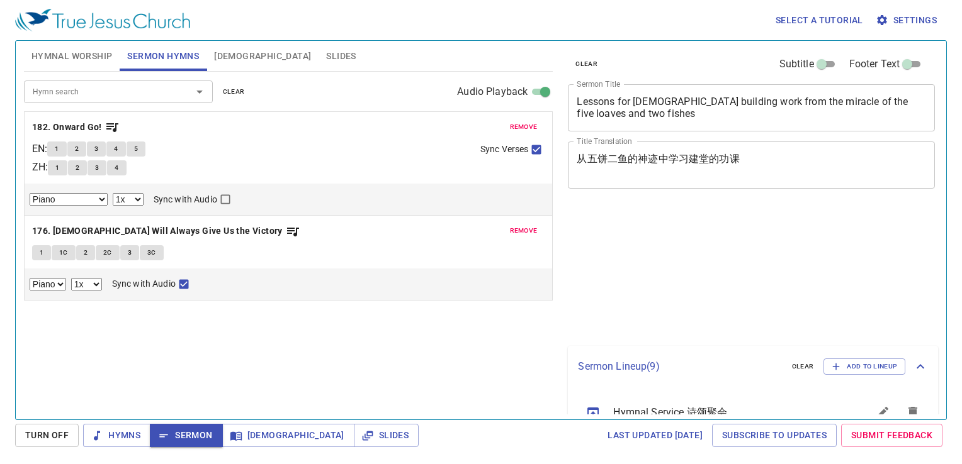
select select "1"
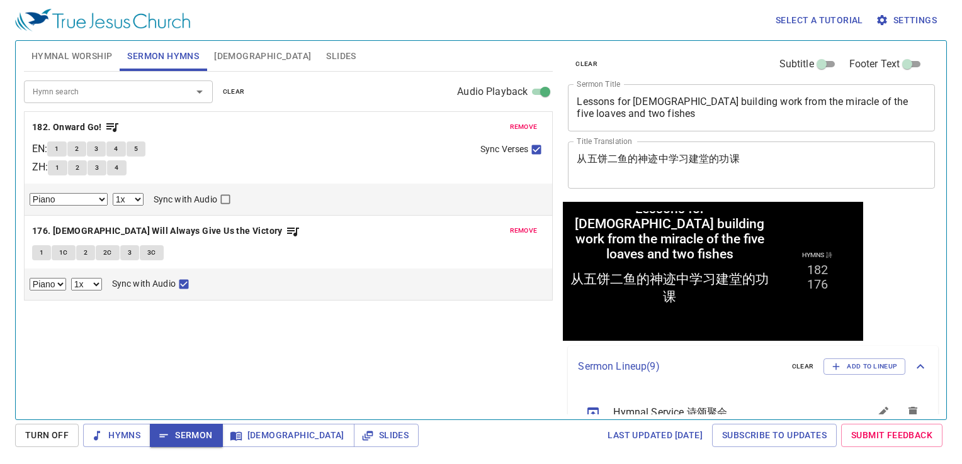
scroll to position [357, 0]
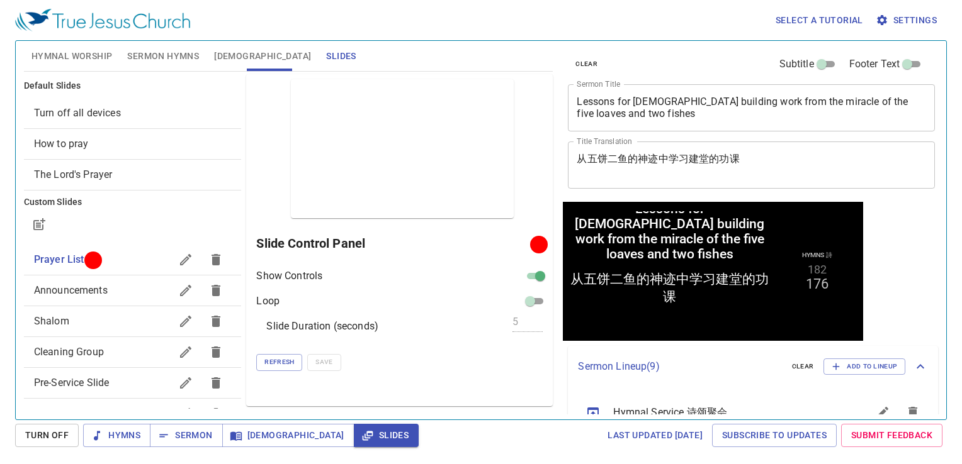
scroll to position [357, 0]
